Goal: Navigation & Orientation: Go to known website

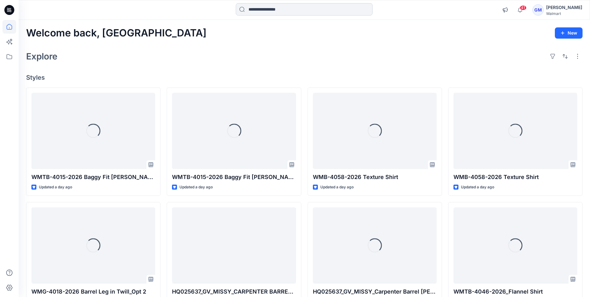
click at [281, 9] on input at bounding box center [304, 9] width 137 height 12
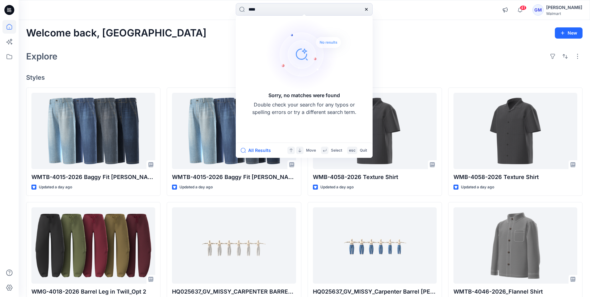
type input "****"
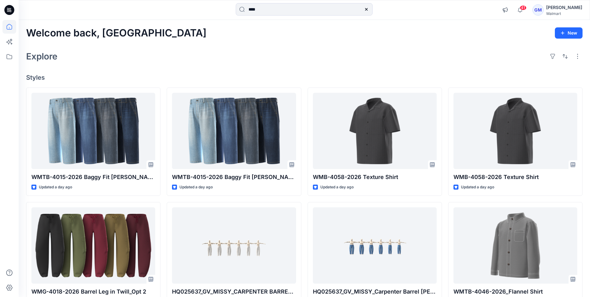
click at [196, 39] on div "Welcome back, Gayan New Explore Styles WMTB-4015-2026 Baggy Fit Jean-Opt 1A Upd…" at bounding box center [304, 237] width 571 height 434
